Goal: Information Seeking & Learning: Understand process/instructions

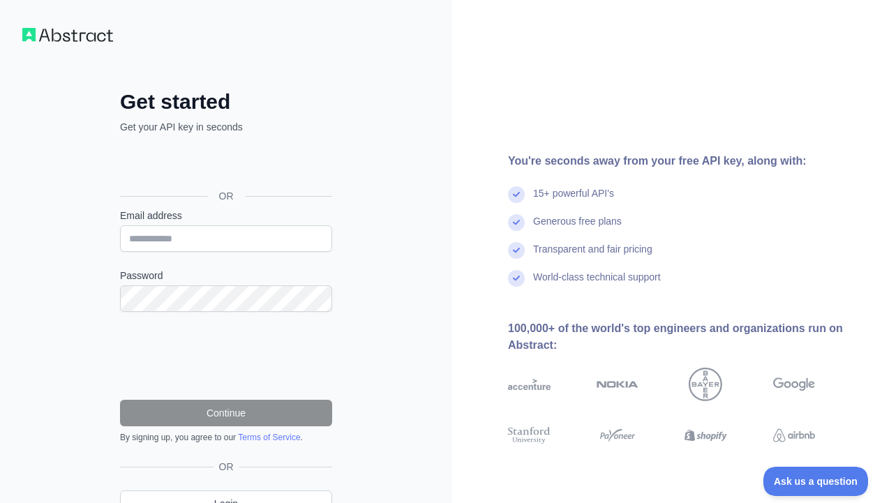
click at [262, 165] on div "Sign in with Google. Opens in new tab" at bounding box center [224, 164] width 209 height 31
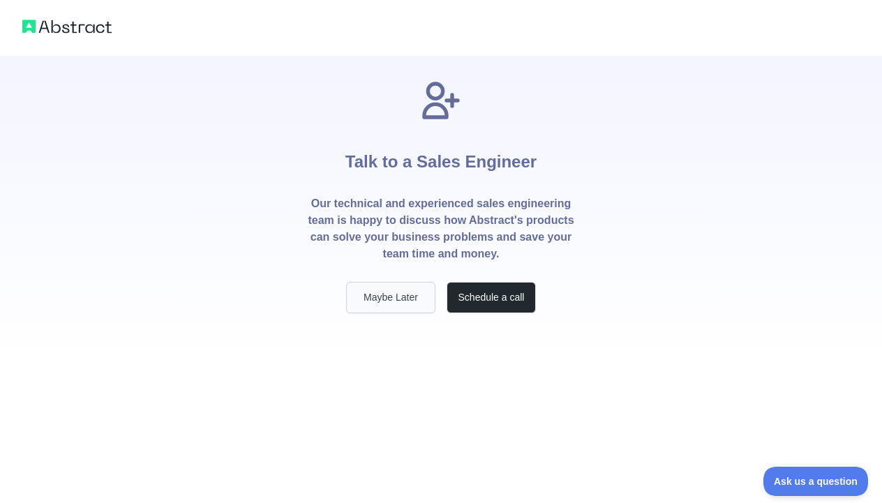
click at [405, 294] on button "Maybe Later" at bounding box center [390, 297] width 89 height 31
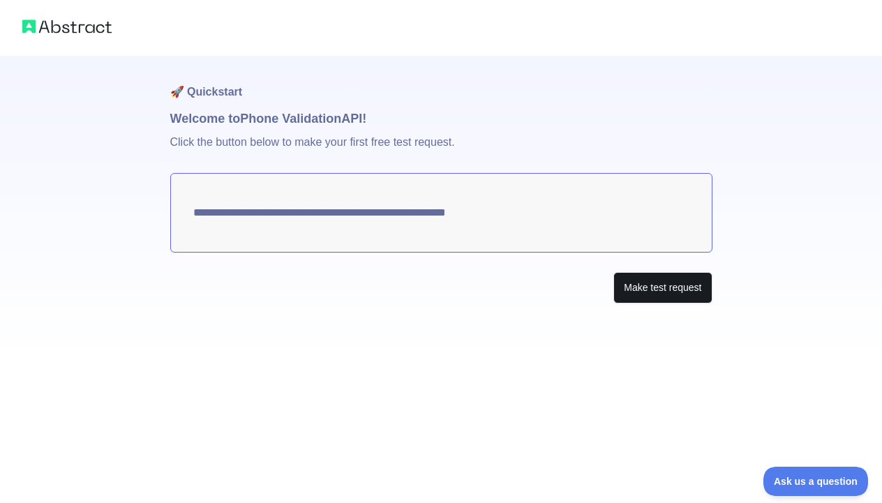
click at [632, 285] on button "Make test request" at bounding box center [662, 287] width 98 height 31
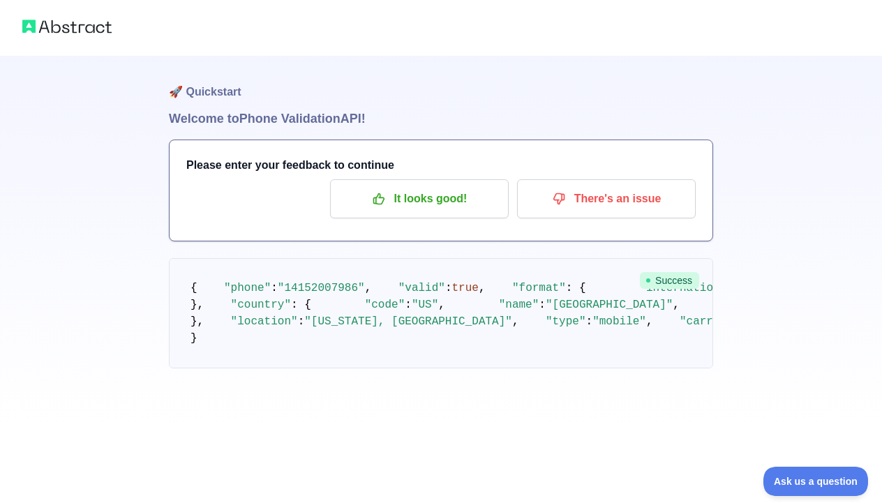
scroll to position [133, 0]
click at [814, 477] on span "Ask us a question" at bounding box center [808, 479] width 105 height 10
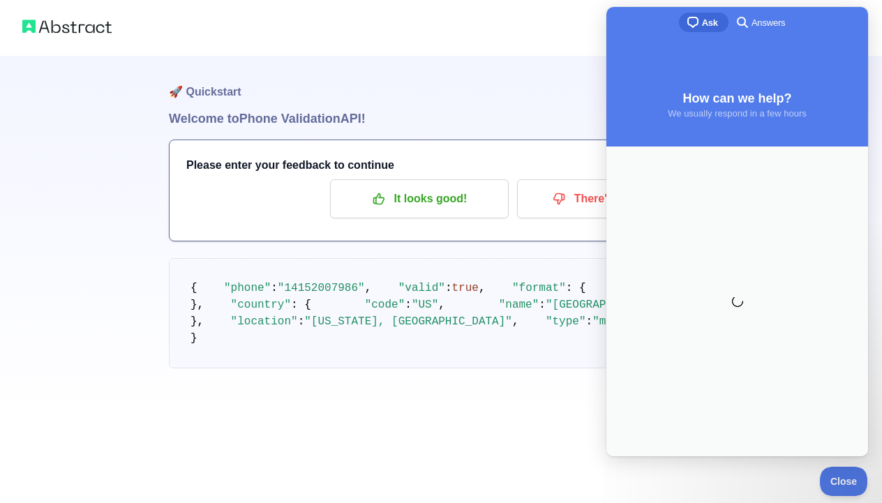
scroll to position [0, 0]
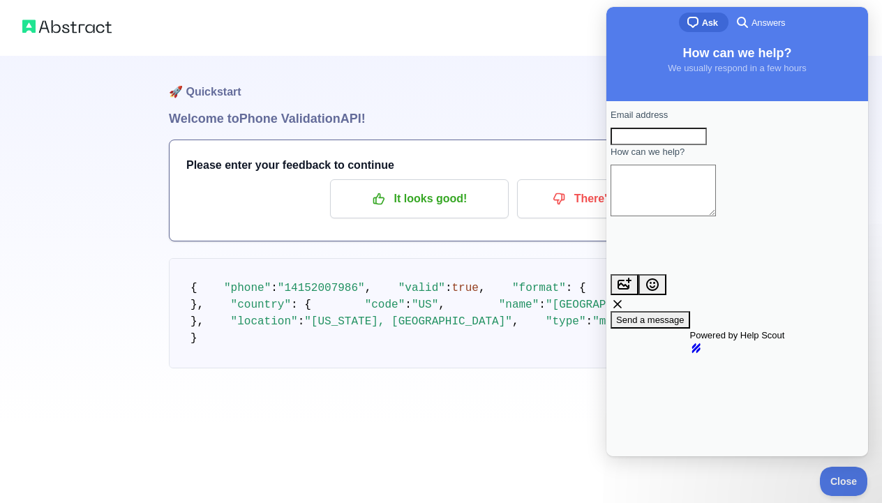
click at [66, 31] on img at bounding box center [66, 27] width 89 height 20
click at [844, 474] on button "Close" at bounding box center [839, 479] width 47 height 29
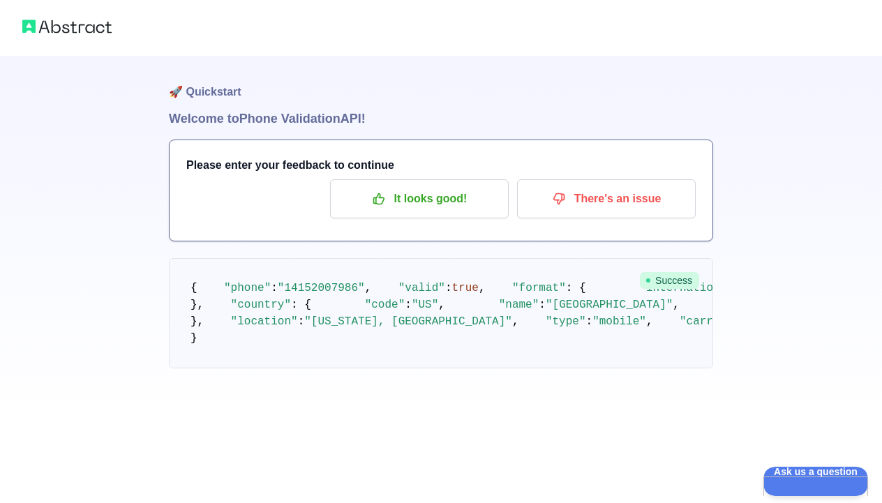
click at [79, 35] on img at bounding box center [66, 27] width 89 height 20
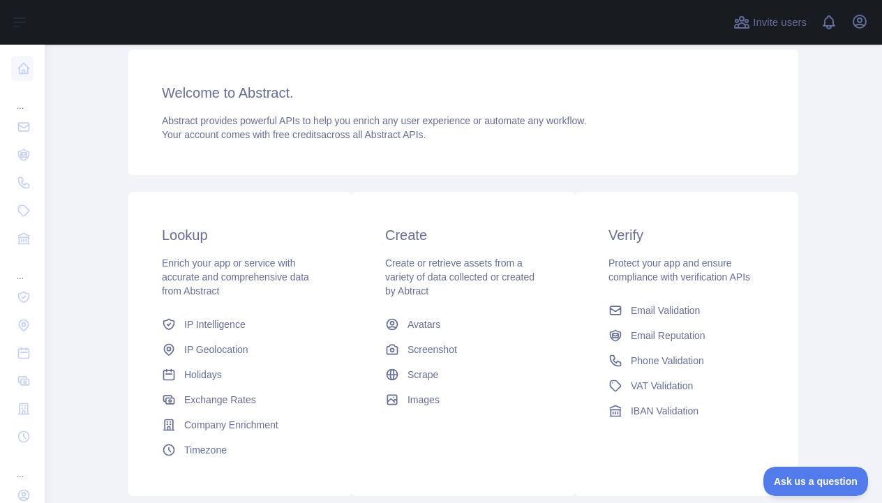
scroll to position [97, 0]
click at [112, 107] on div "Dashboard Welcome to Abstract. Abstract provides powerful APIs to help you enri…" at bounding box center [463, 273] width 714 height 650
click at [860, 24] on icon "button" at bounding box center [859, 21] width 13 height 13
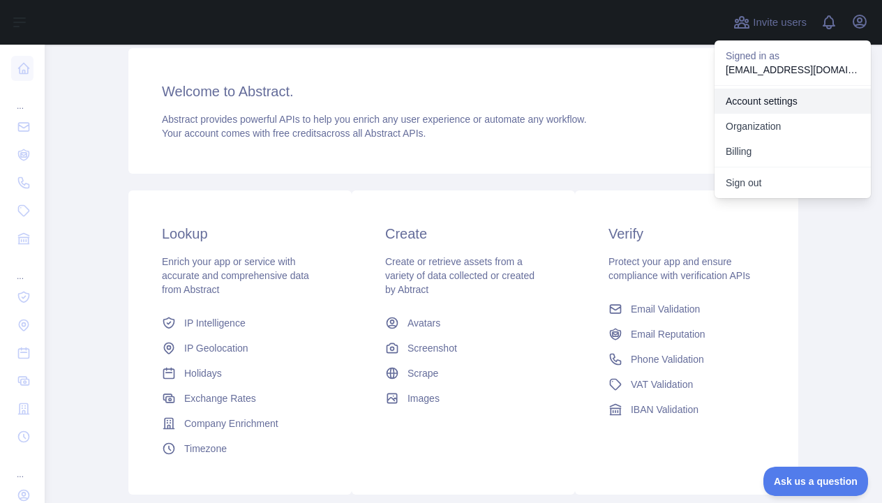
click at [785, 100] on link "Account settings" at bounding box center [792, 101] width 156 height 25
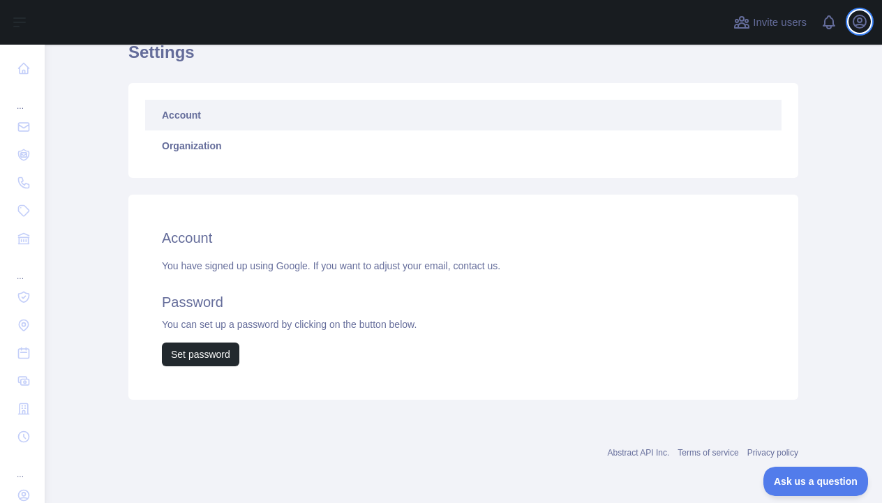
scroll to position [65, 0]
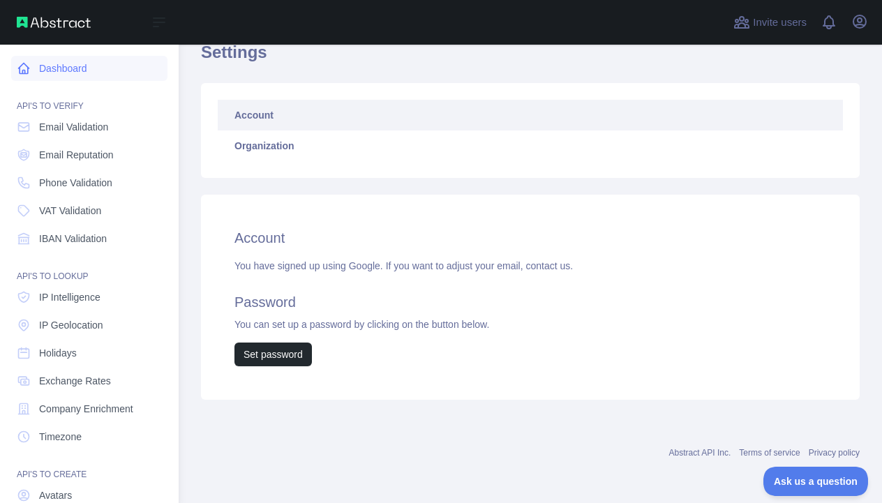
click at [26, 70] on icon at bounding box center [24, 68] width 14 height 14
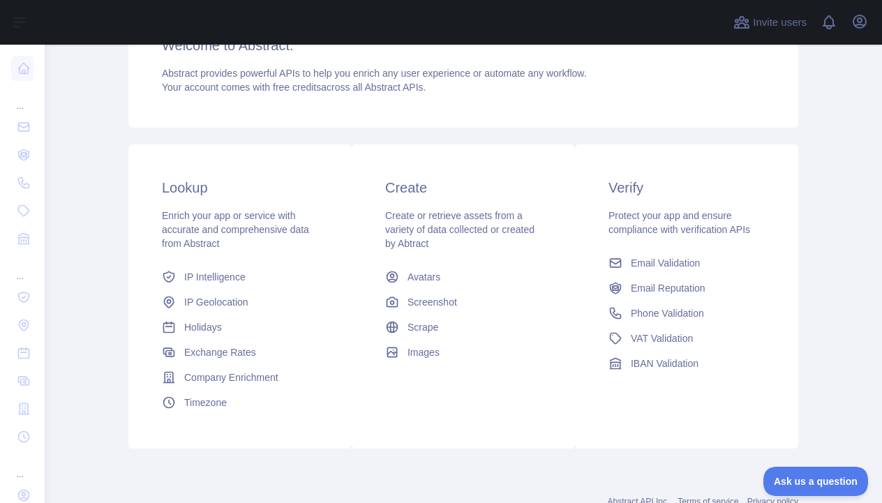
scroll to position [144, 0]
click at [676, 314] on span "Phone Validation" at bounding box center [667, 313] width 73 height 14
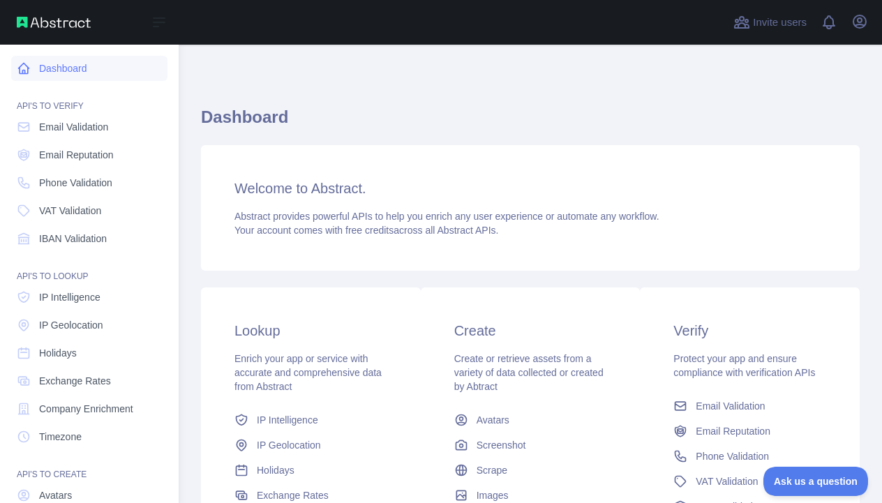
click at [27, 67] on icon at bounding box center [24, 68] width 14 height 14
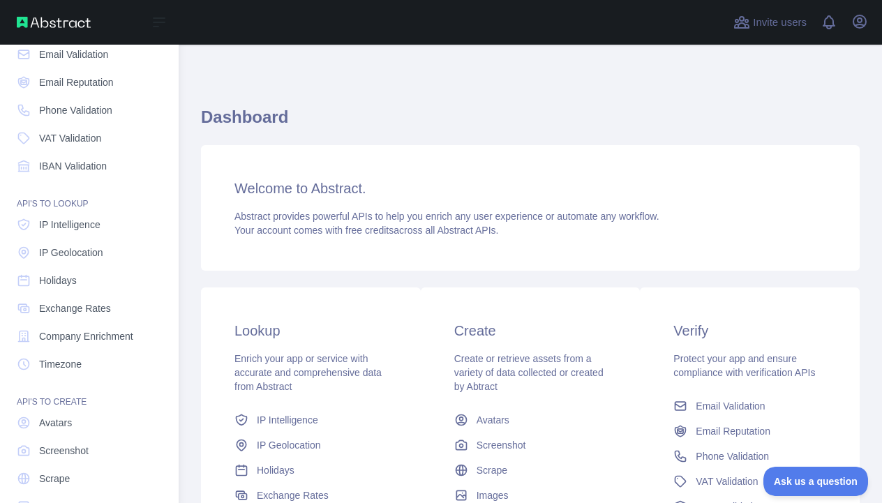
scroll to position [77, 0]
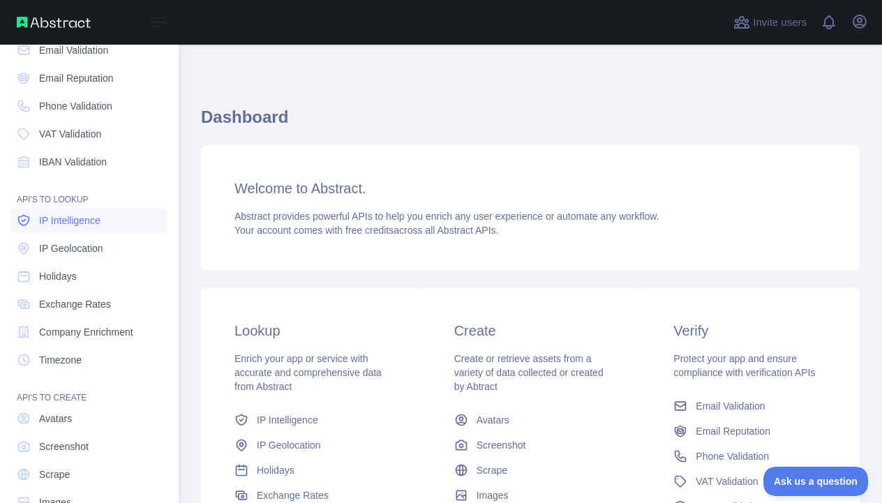
click at [84, 224] on span "IP Intelligence" at bounding box center [69, 221] width 61 height 14
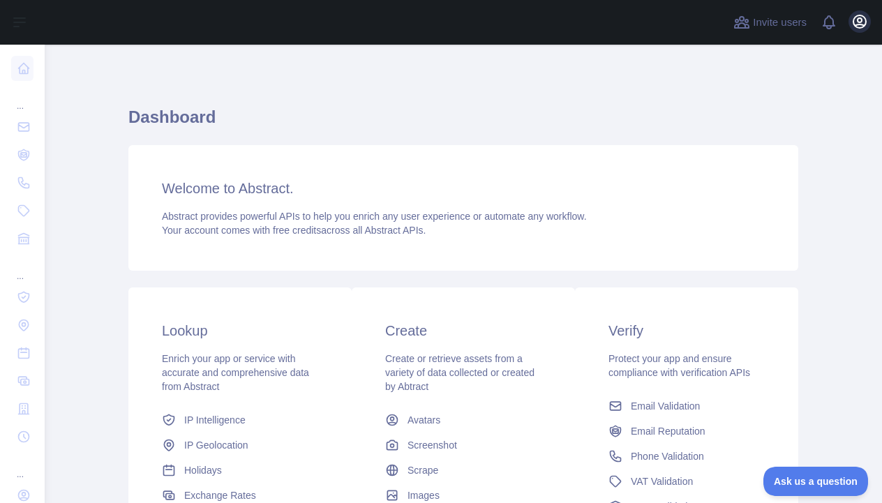
click at [866, 26] on icon "button" at bounding box center [859, 21] width 17 height 17
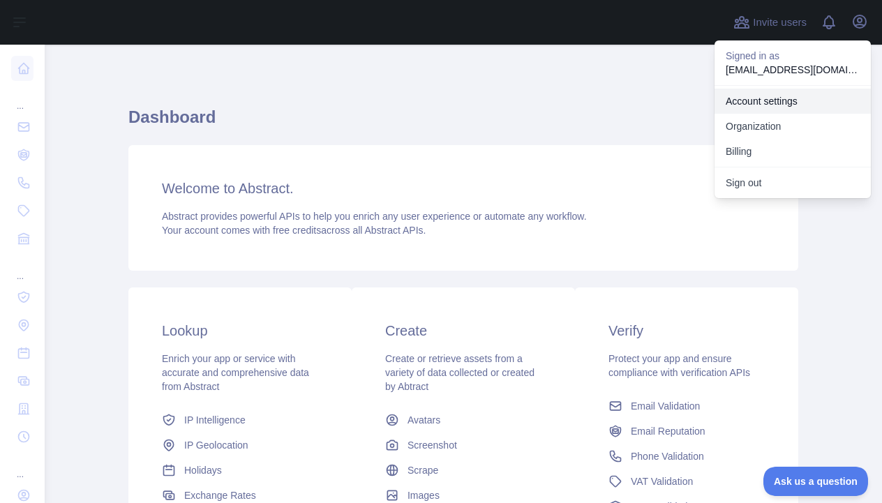
click at [799, 101] on link "Account settings" at bounding box center [792, 101] width 156 height 25
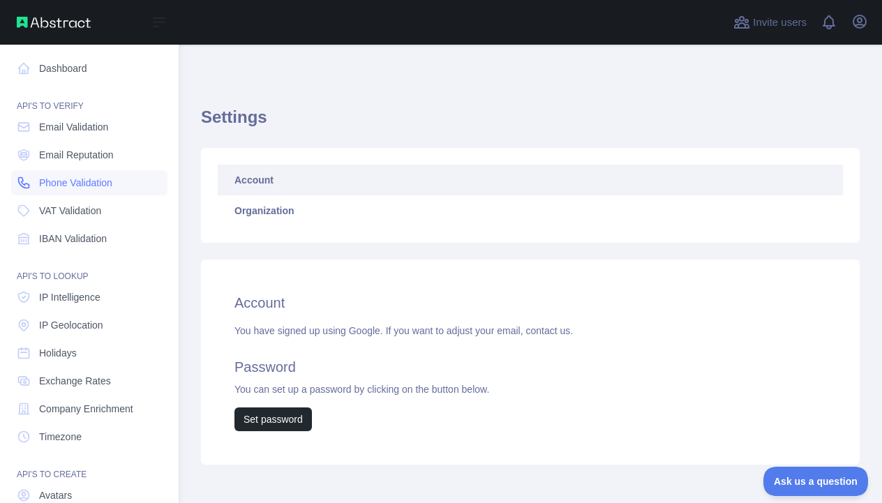
click at [60, 177] on span "Phone Validation" at bounding box center [75, 183] width 73 height 14
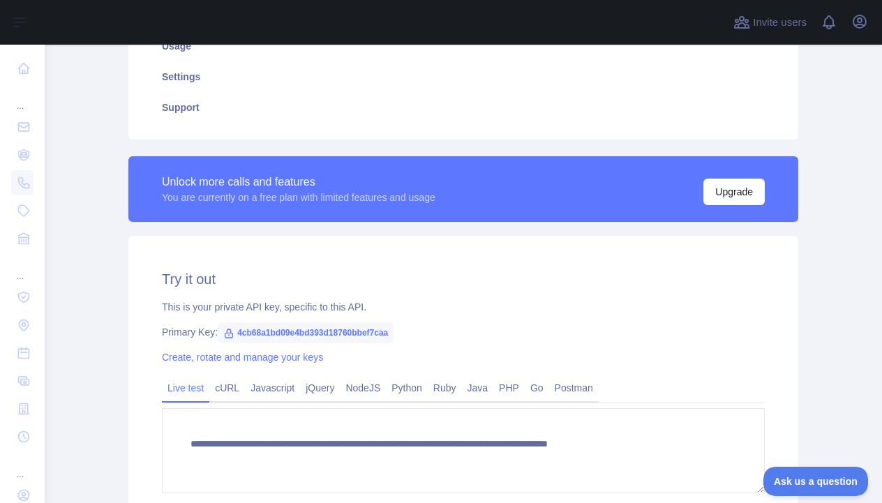
scroll to position [293, 0]
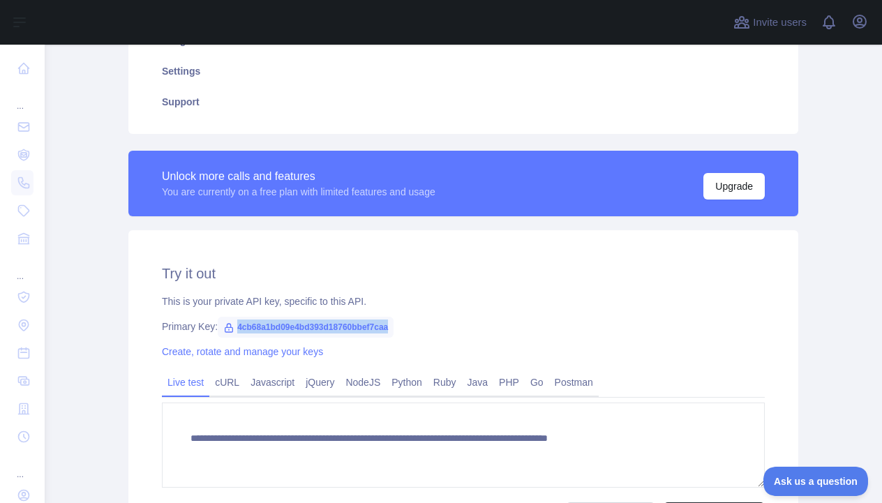
drag, startPoint x: 405, startPoint y: 327, endPoint x: 233, endPoint y: 322, distance: 171.7
click at [233, 322] on span "4cb68a1bd09e4bd393d18760bbef7caa" at bounding box center [306, 327] width 176 height 21
copy div "4cb68a1bd09e4bd393d18760bbef7caa"
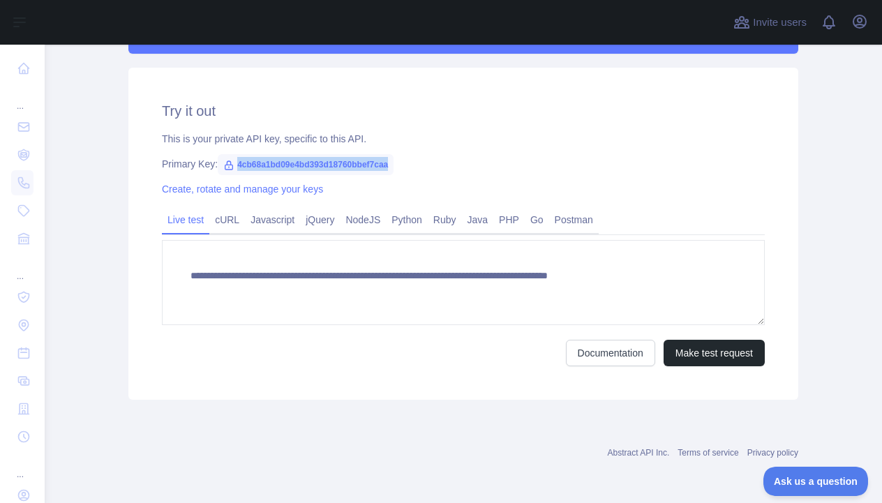
scroll to position [456, 0]
